Goal: Information Seeking & Learning: Find specific fact

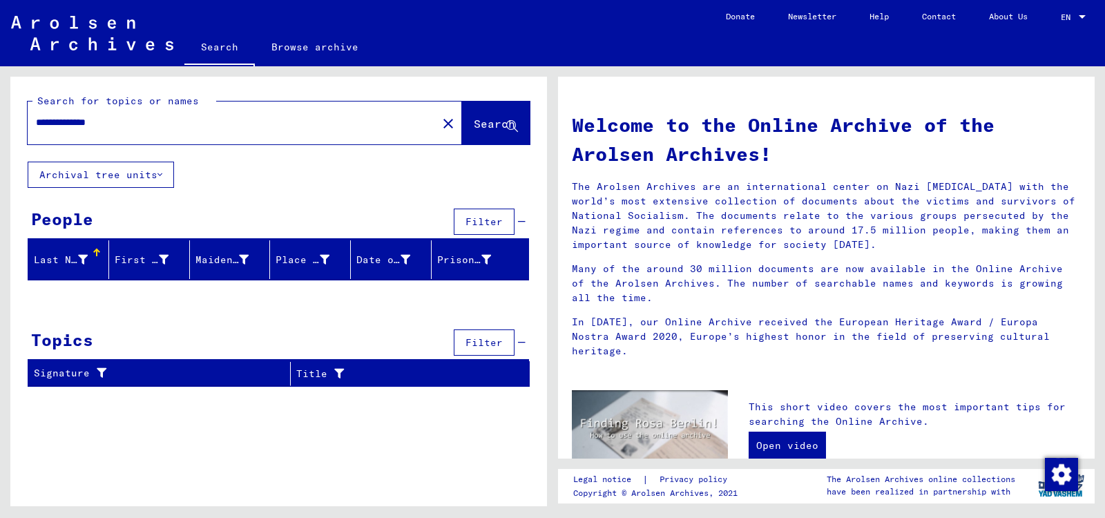
click at [131, 129] on input "**********" at bounding box center [228, 122] width 385 height 15
type input "*"
type input "*******"
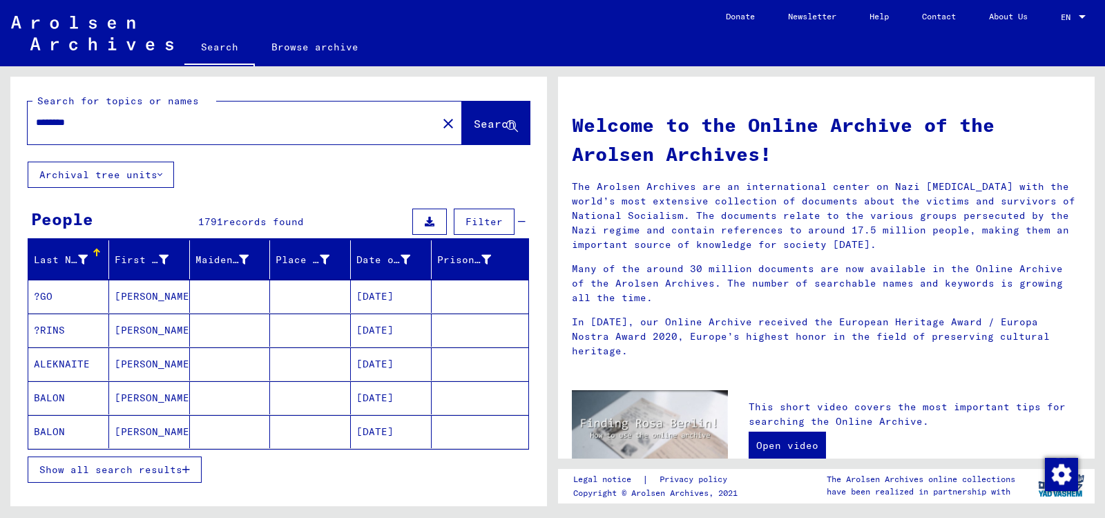
click at [503, 496] on div "Last Name First Name Maiden Name Place of Birth Date of Birth Prisoner # ?GO Iw…" at bounding box center [278, 370] width 537 height 260
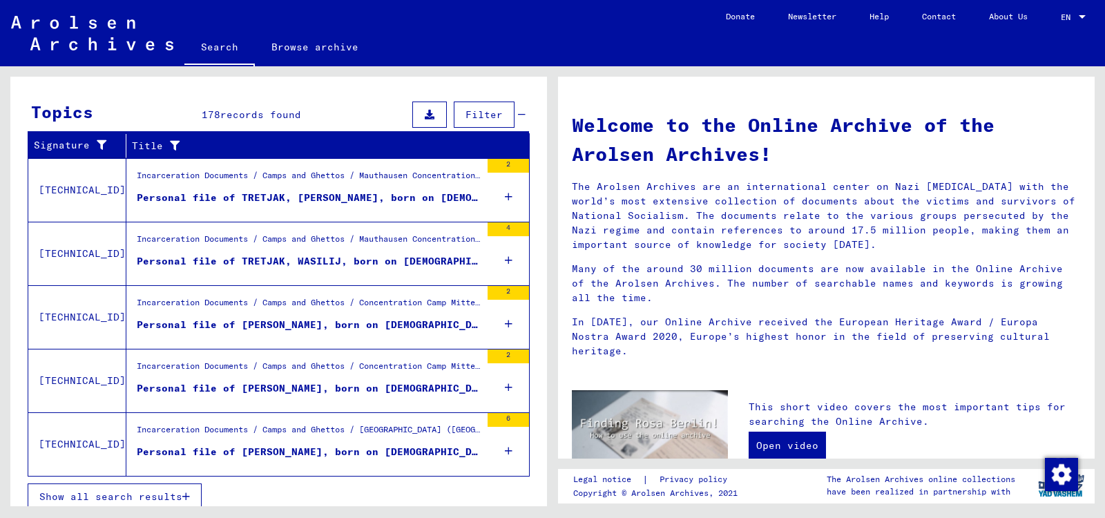
scroll to position [444, 0]
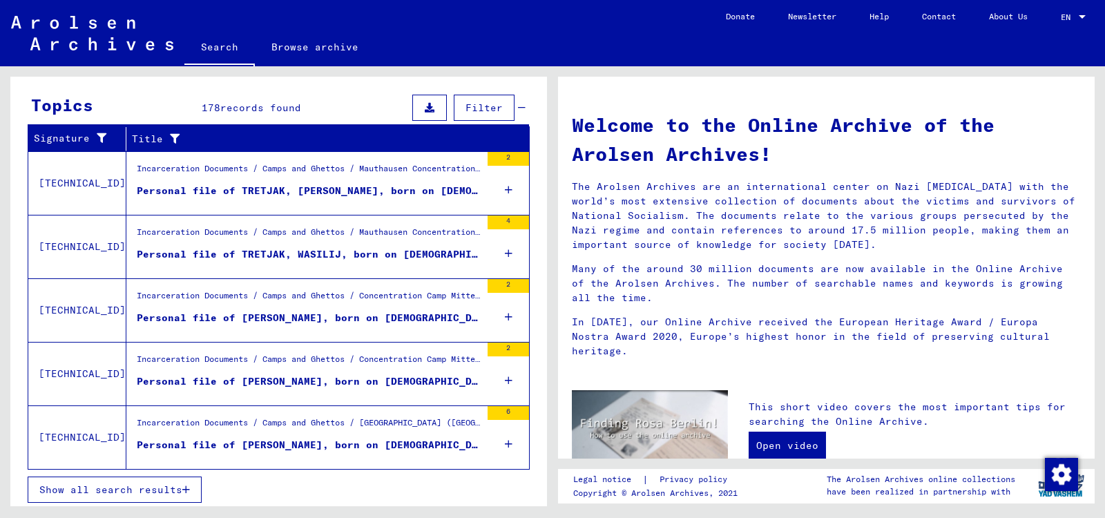
click at [185, 485] on icon "button" at bounding box center [186, 490] width 8 height 10
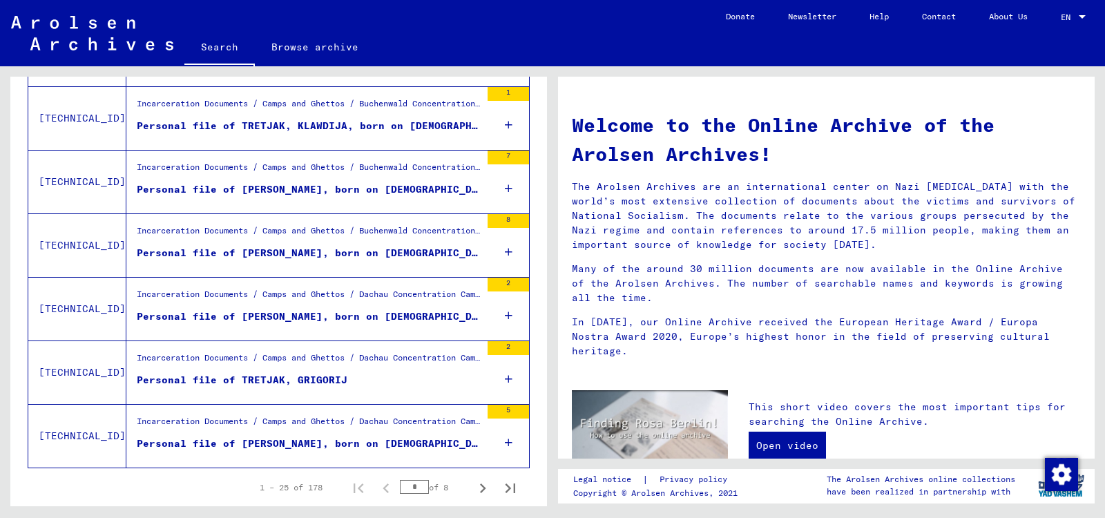
scroll to position [1503, 0]
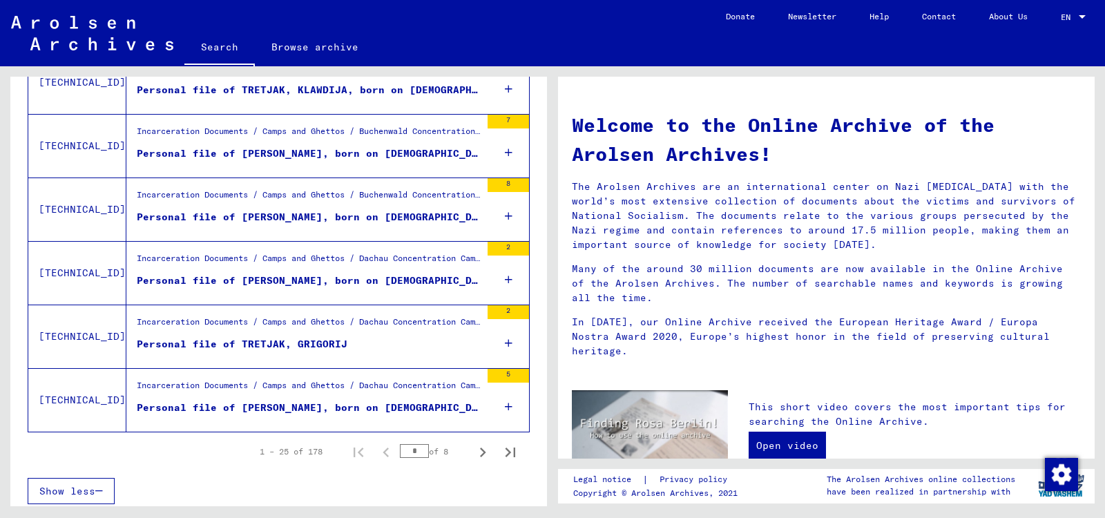
click at [213, 49] on link "Search" at bounding box center [219, 48] width 70 height 36
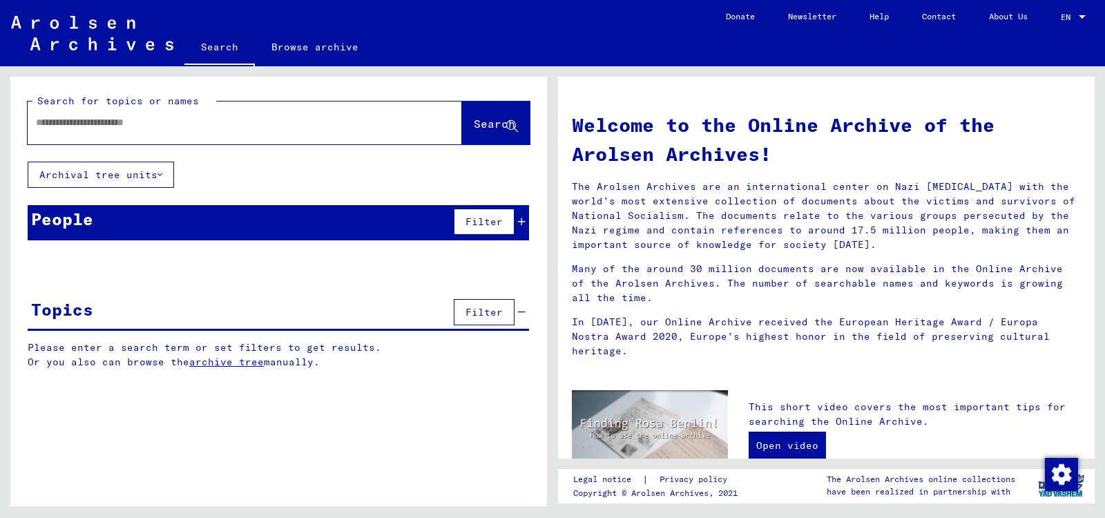
click at [133, 122] on input "text" at bounding box center [228, 122] width 385 height 15
type input "**********"
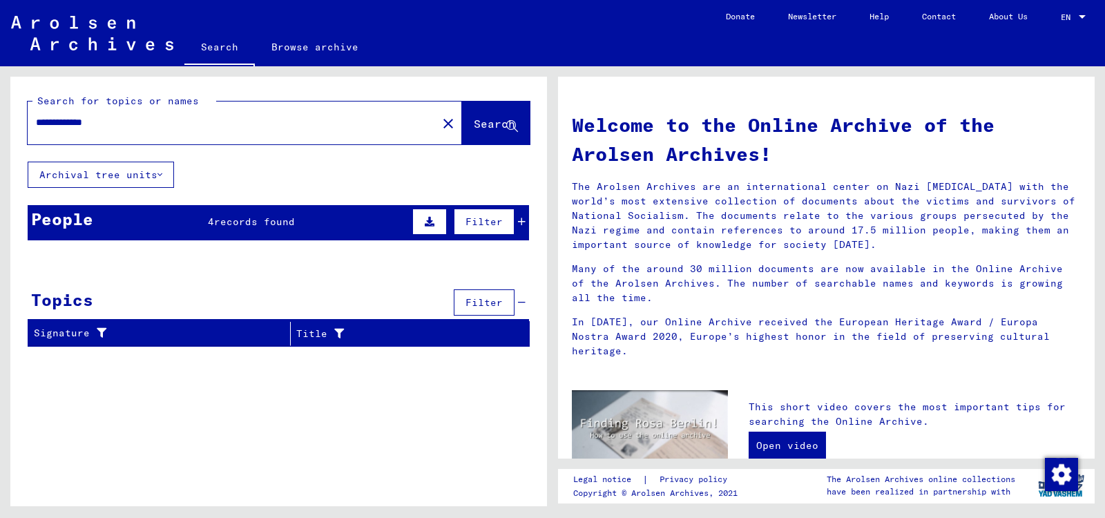
click at [522, 220] on icon at bounding box center [522, 222] width 8 height 10
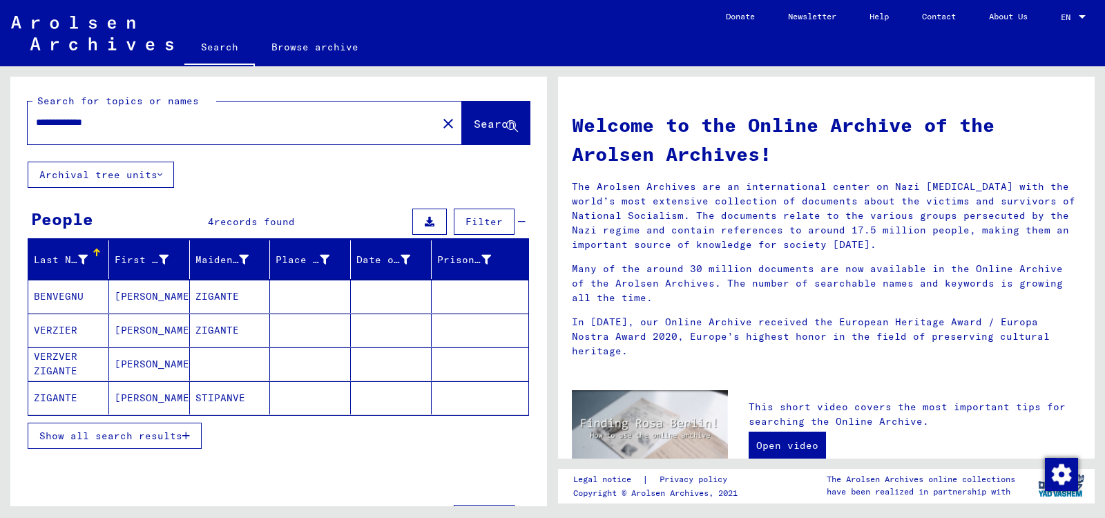
click at [205, 397] on mat-cell "STIPANVE" at bounding box center [230, 397] width 81 height 33
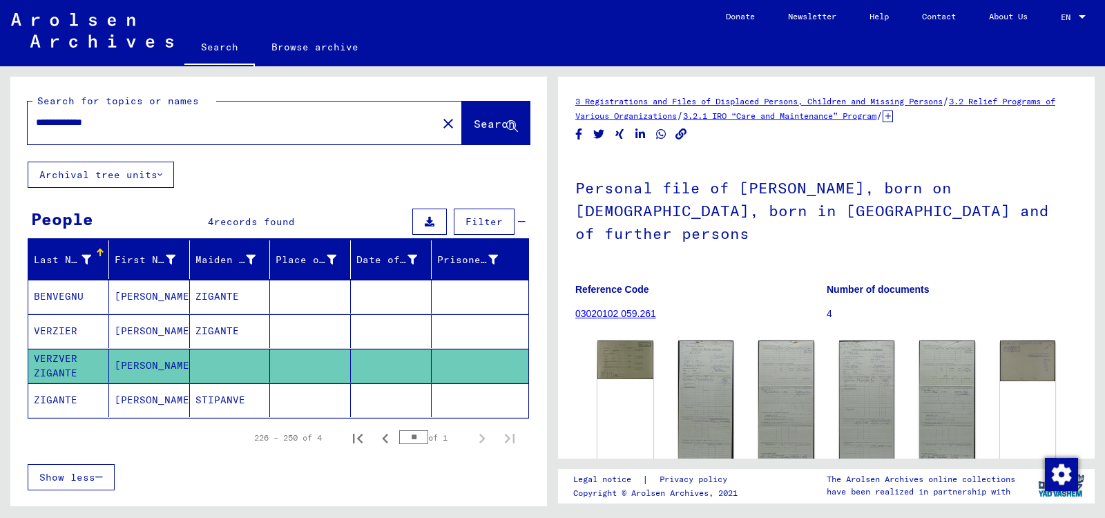
click at [205, 397] on mat-cell "STIPANVE" at bounding box center [230, 400] width 81 height 34
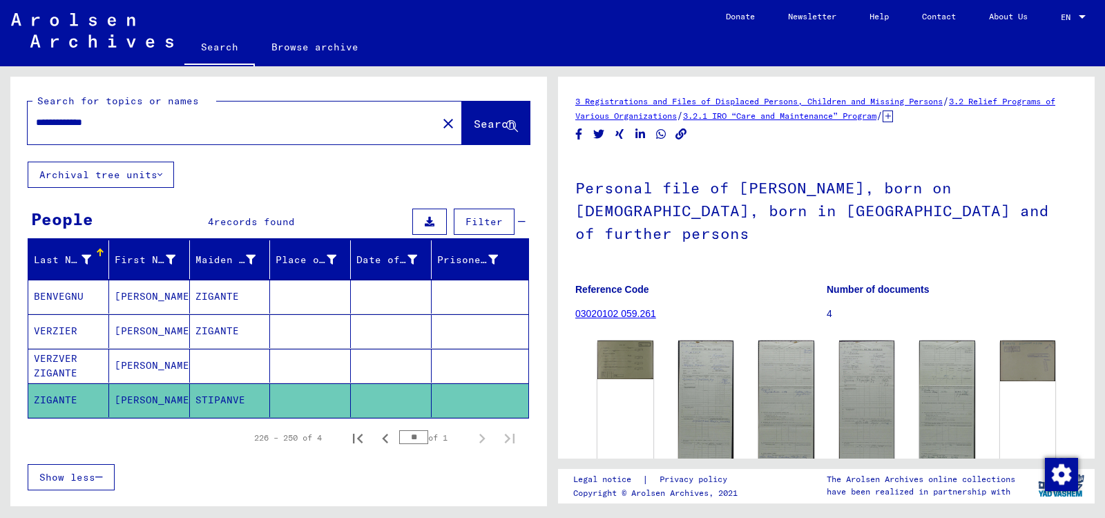
click at [213, 368] on mat-cell at bounding box center [230, 366] width 81 height 34
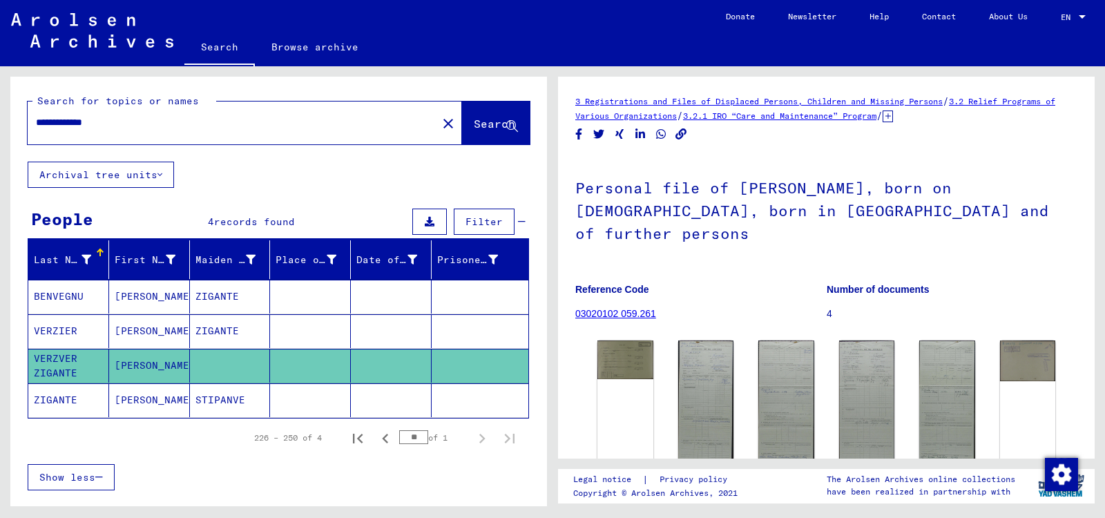
click at [208, 368] on mat-cell at bounding box center [230, 366] width 81 height 34
click at [216, 397] on mat-cell "STIPANVE" at bounding box center [230, 400] width 81 height 34
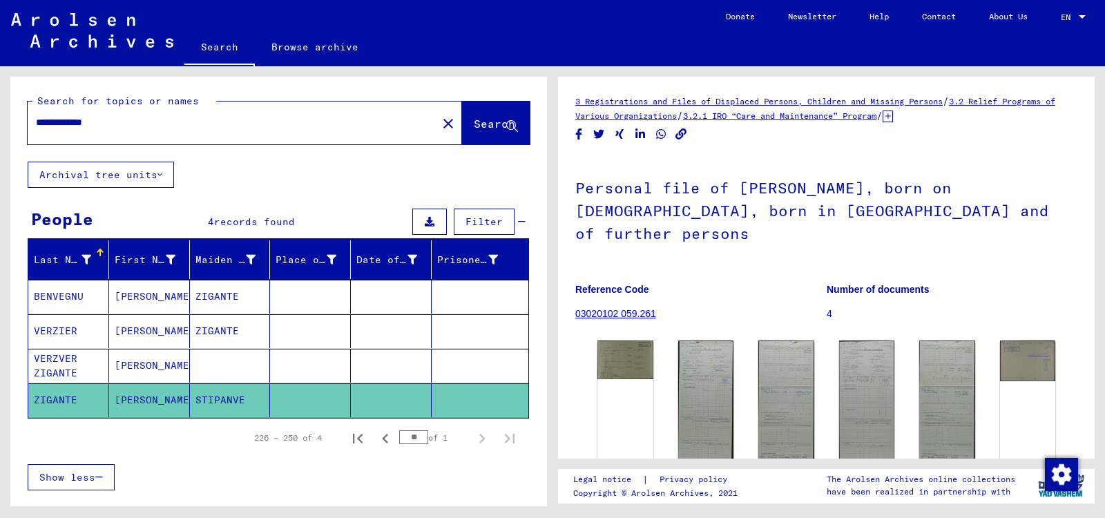
click at [216, 397] on mat-cell "STIPANVE" at bounding box center [230, 400] width 81 height 34
click at [320, 323] on mat-cell at bounding box center [310, 331] width 81 height 34
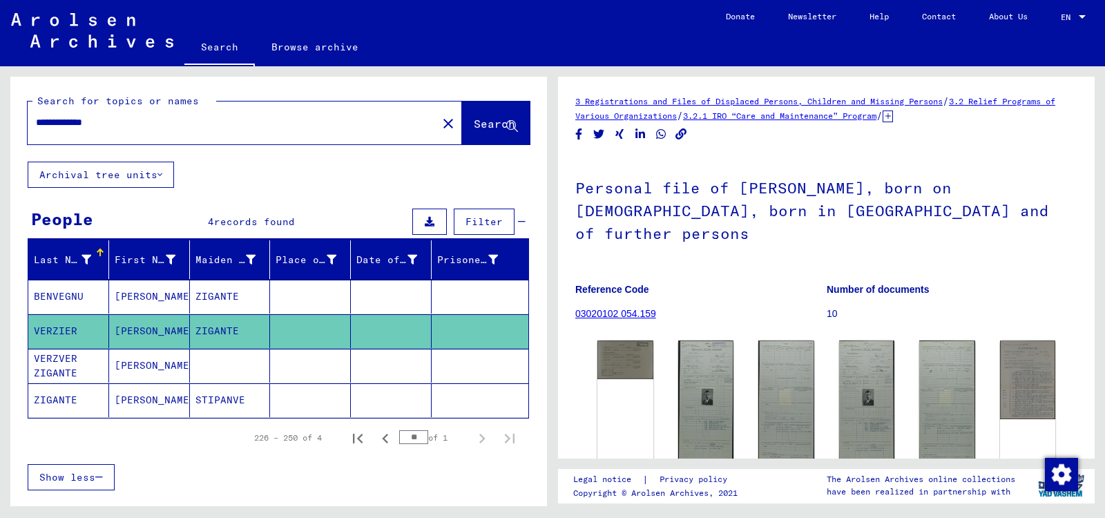
click at [219, 299] on mat-cell "ZIGANTE" at bounding box center [230, 297] width 81 height 34
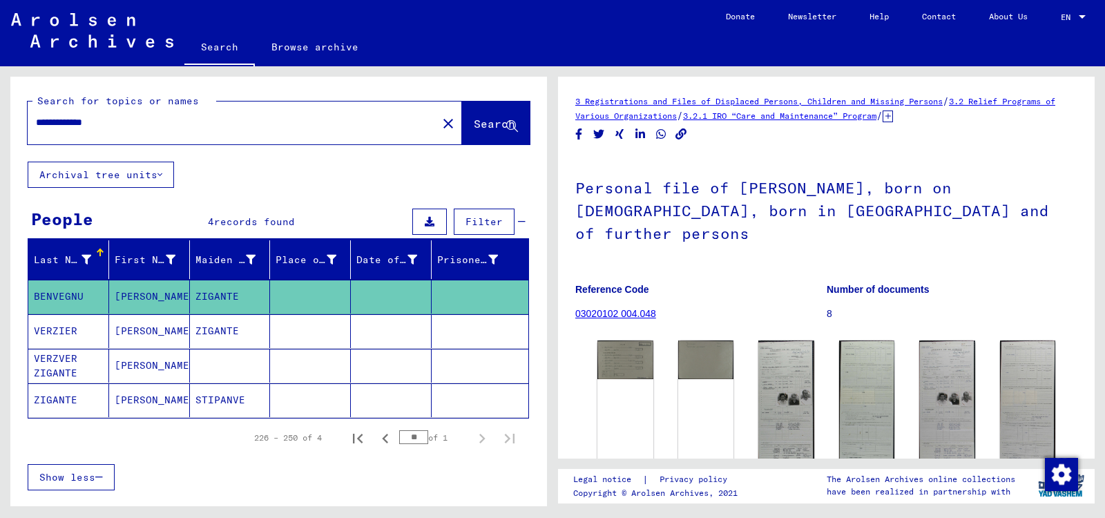
click at [314, 325] on mat-cell at bounding box center [310, 331] width 81 height 34
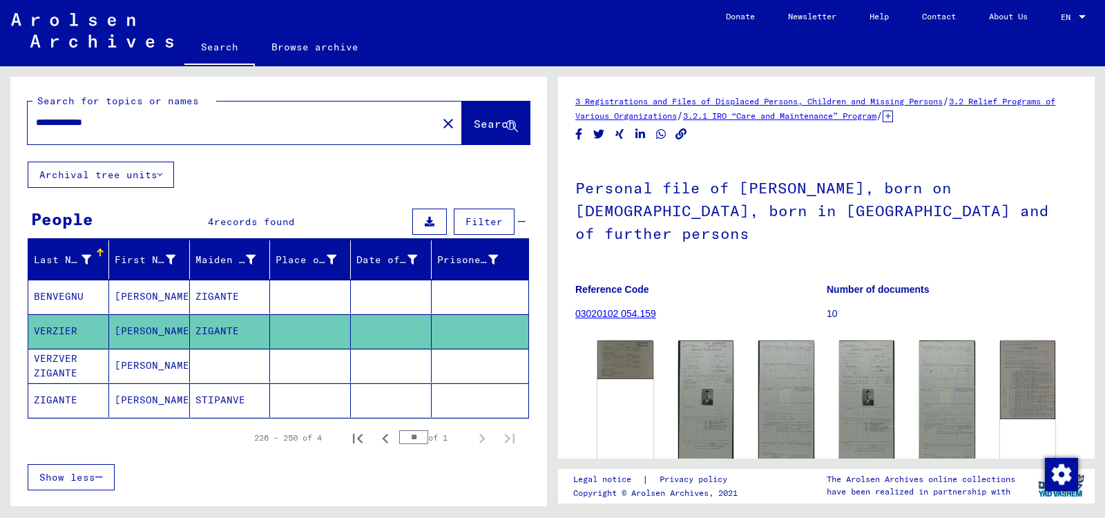
click at [299, 361] on mat-cell at bounding box center [310, 366] width 81 height 34
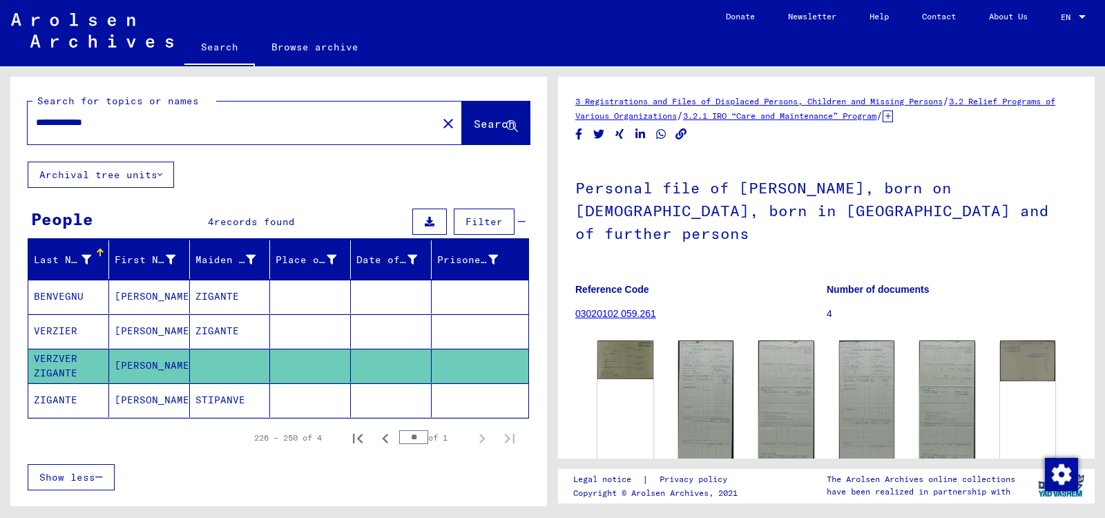
click at [296, 393] on mat-cell at bounding box center [310, 400] width 81 height 34
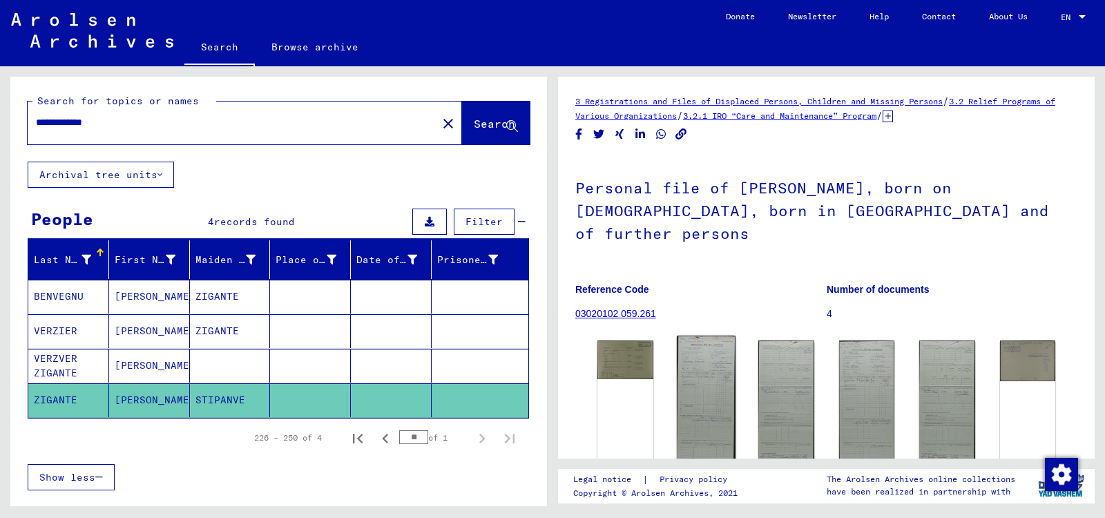
click at [705, 379] on img at bounding box center [705, 426] width 59 height 180
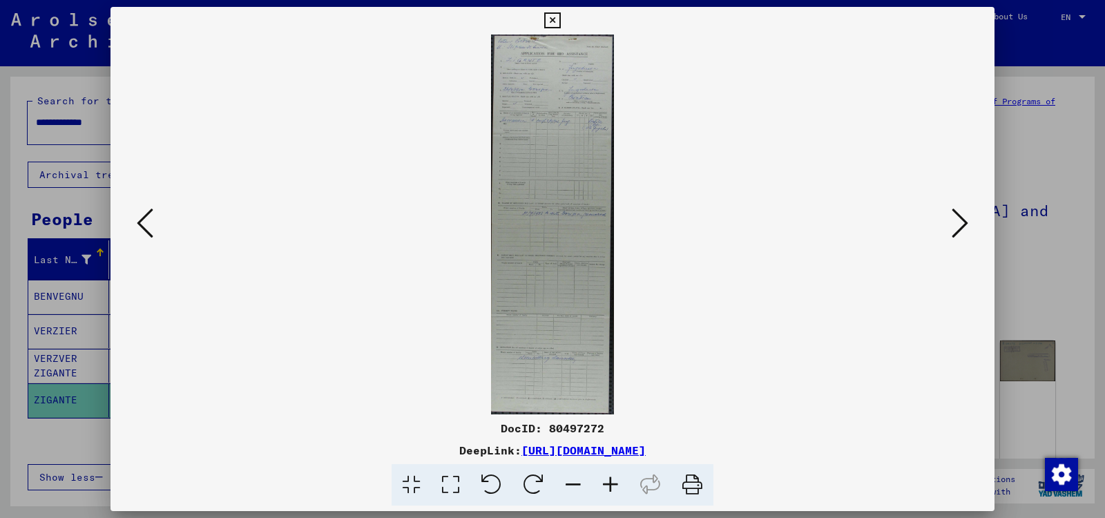
click at [140, 216] on icon at bounding box center [145, 223] width 17 height 33
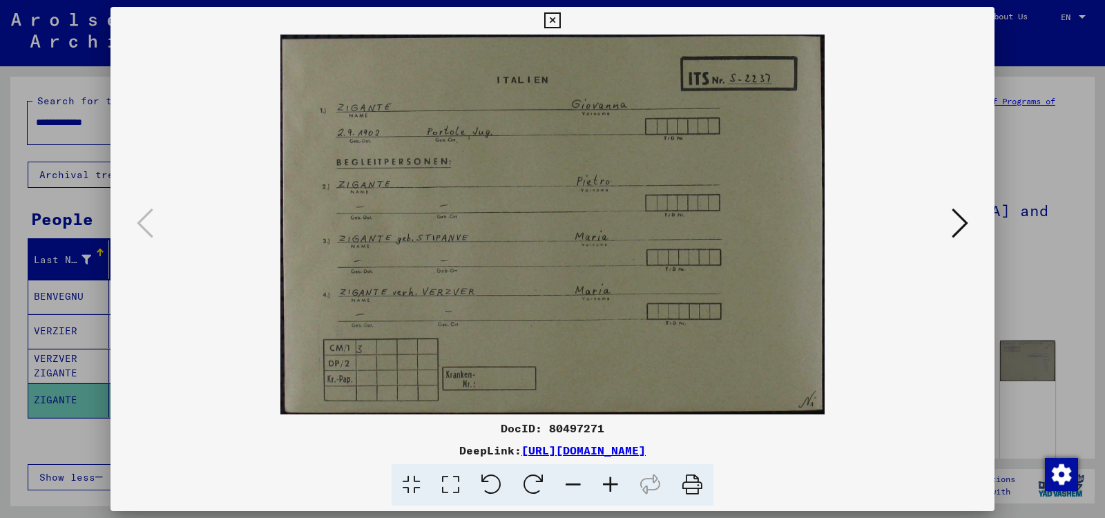
click at [963, 222] on icon at bounding box center [960, 223] width 17 height 33
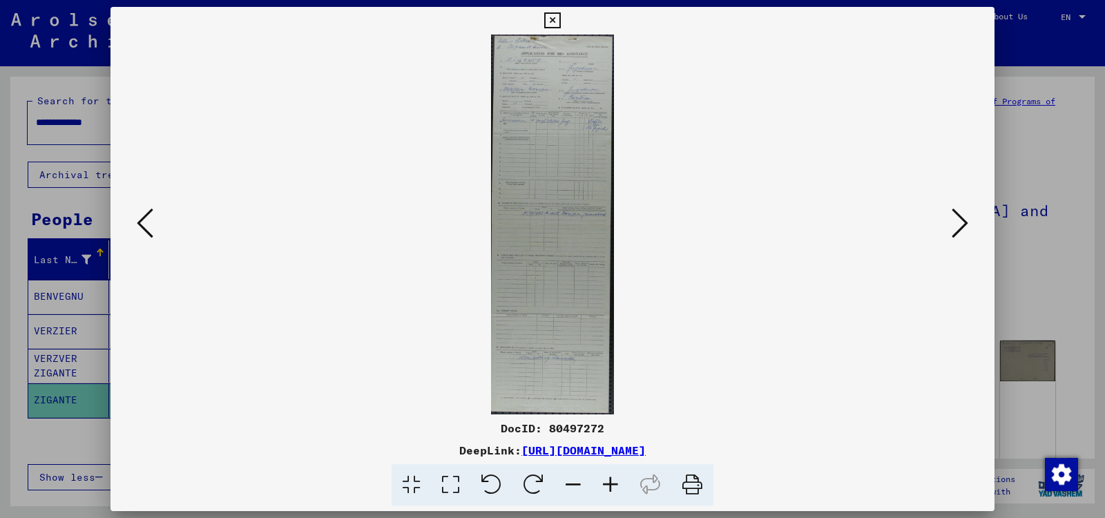
click at [963, 222] on icon at bounding box center [960, 223] width 17 height 33
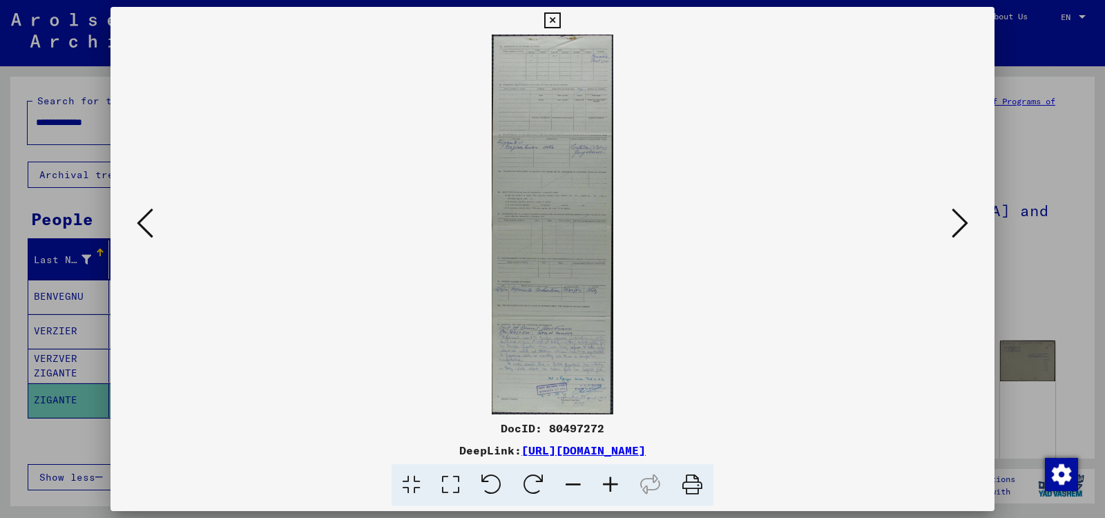
click at [963, 222] on icon at bounding box center [960, 223] width 17 height 33
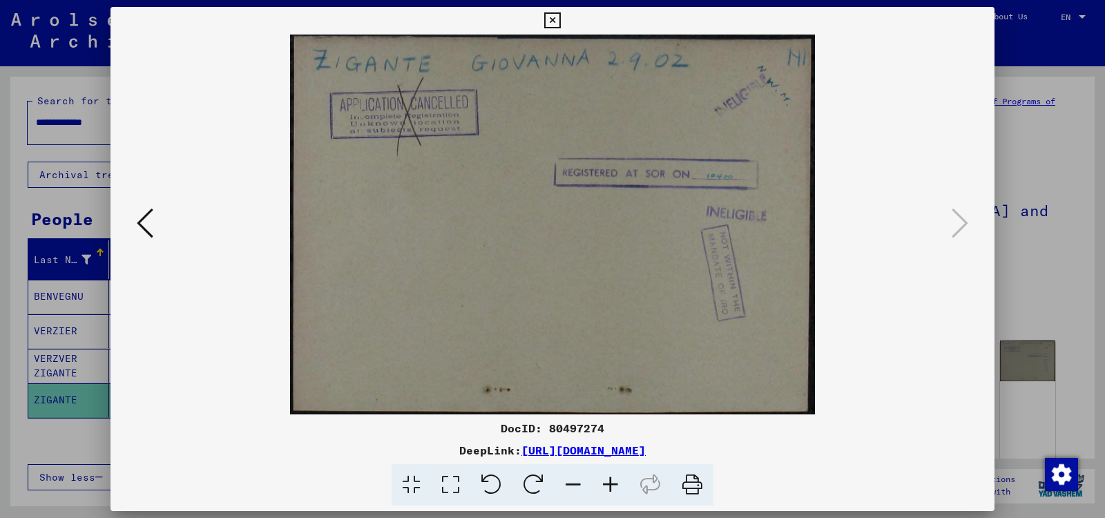
click at [92, 322] on div at bounding box center [552, 259] width 1105 height 518
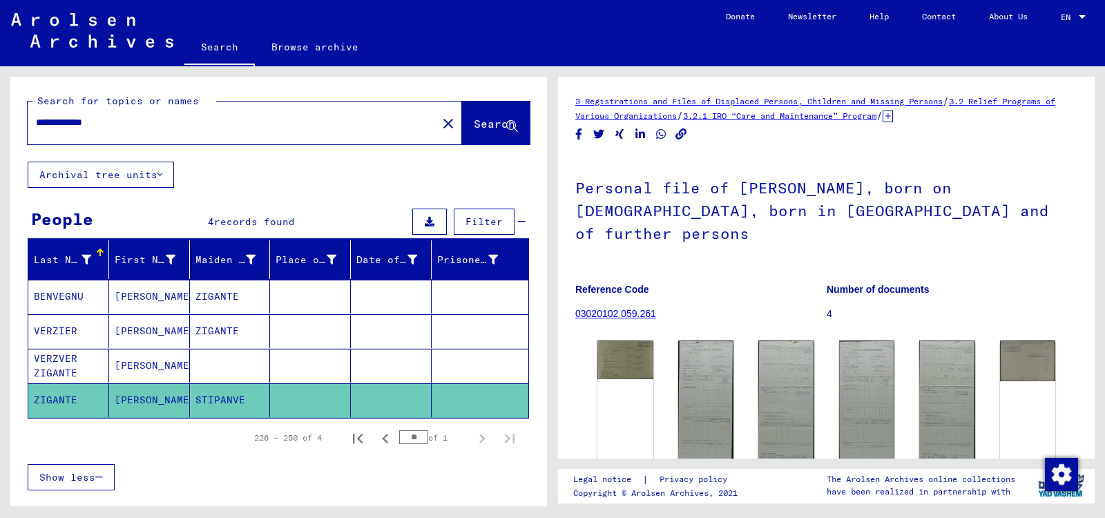
click at [278, 172] on div "**********" at bounding box center [278, 333] width 537 height 513
click at [252, 19] on mat-toolbar "Search Browse archive Detailed questions/information about the documents? Send …" at bounding box center [552, 33] width 1105 height 66
